Goal: Information Seeking & Learning: Learn about a topic

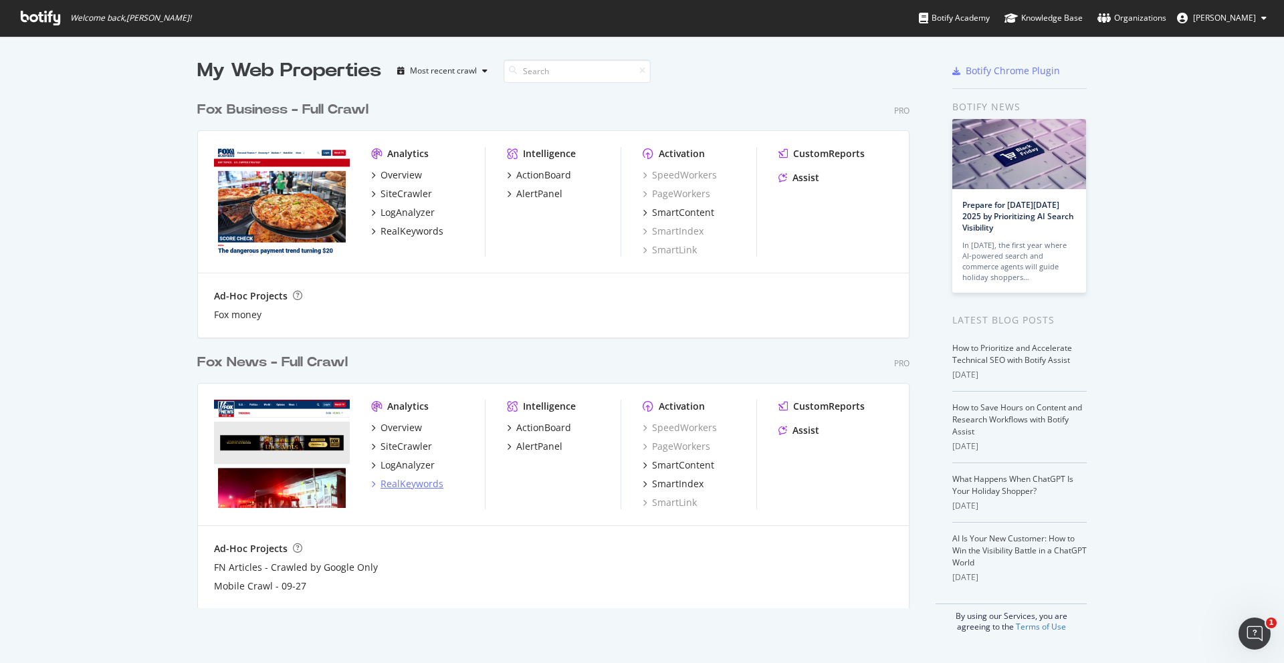
click at [405, 485] on div "RealKeywords" at bounding box center [411, 483] width 63 height 13
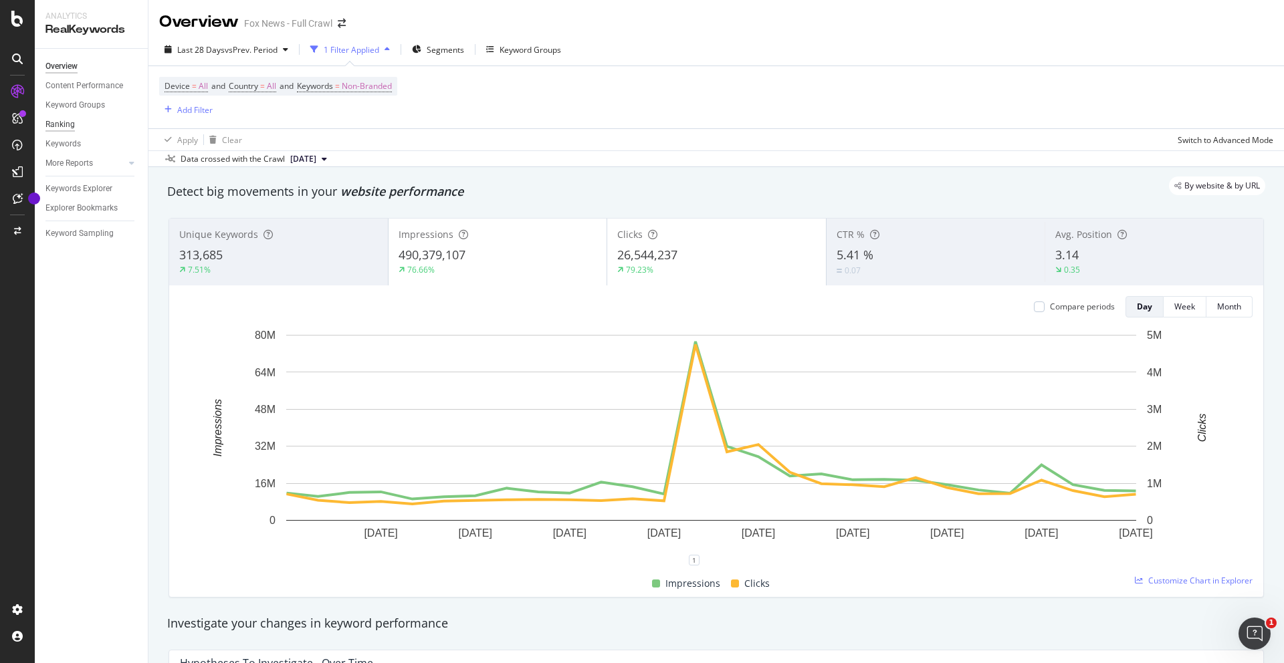
click at [65, 124] on div "Ranking" at bounding box center [59, 125] width 29 height 14
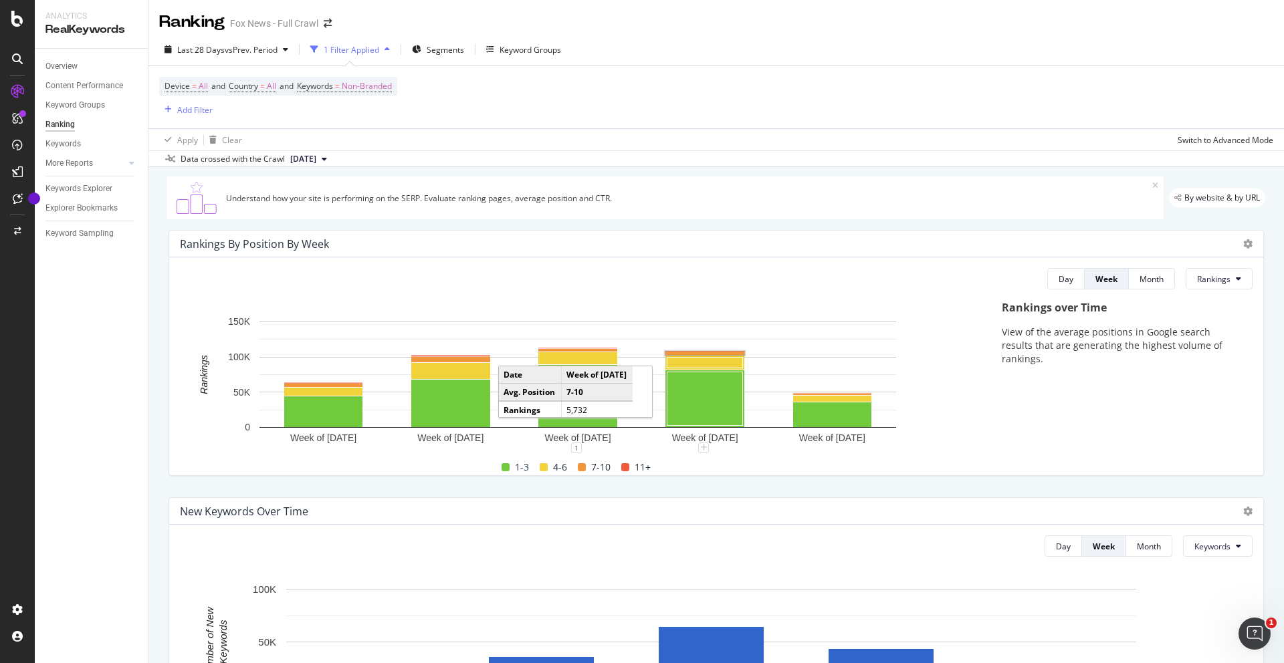
click at [711, 354] on rect "A chart." at bounding box center [704, 353] width 79 height 3
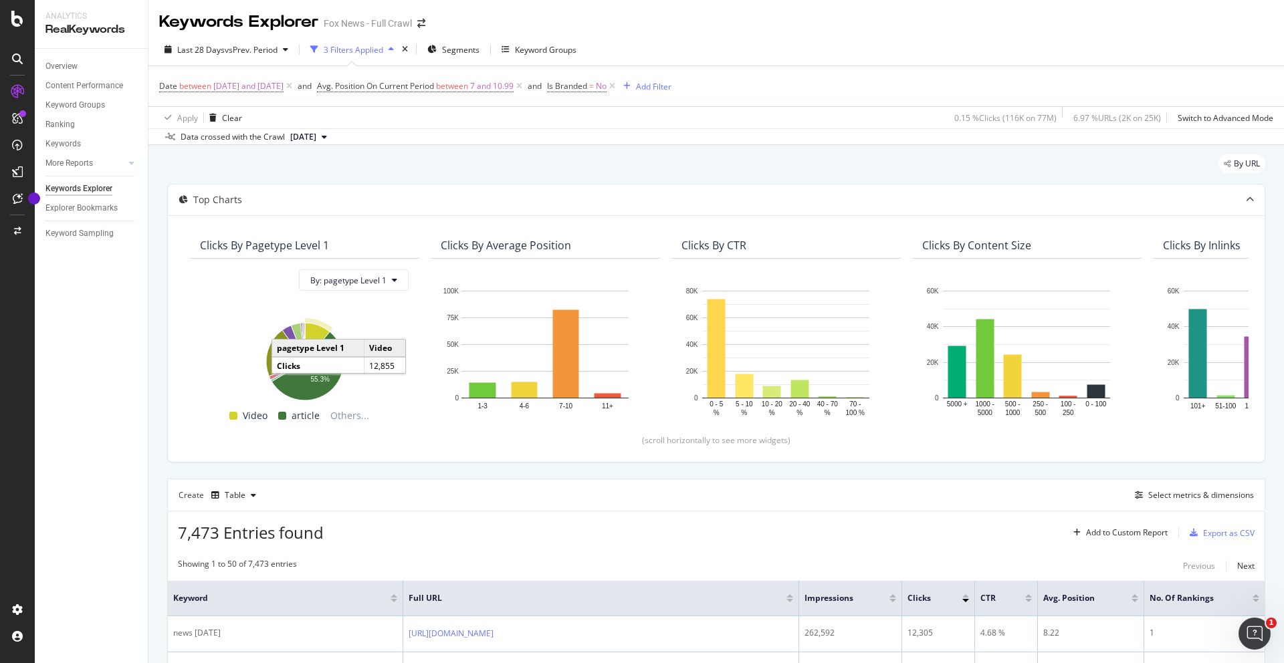
click at [92, 189] on div "Keywords Explorer" at bounding box center [78, 189] width 67 height 14
